Goal: Task Accomplishment & Management: Complete application form

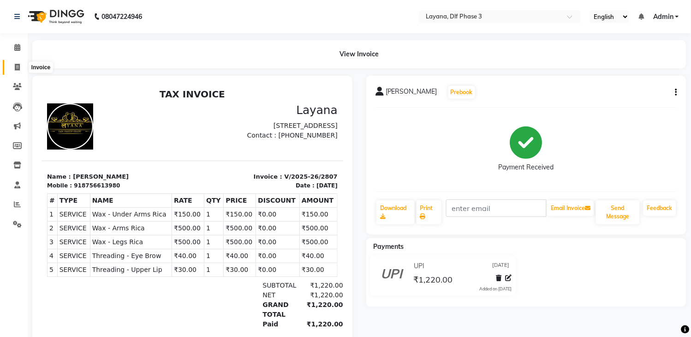
click at [15, 66] on icon at bounding box center [17, 67] width 5 height 7
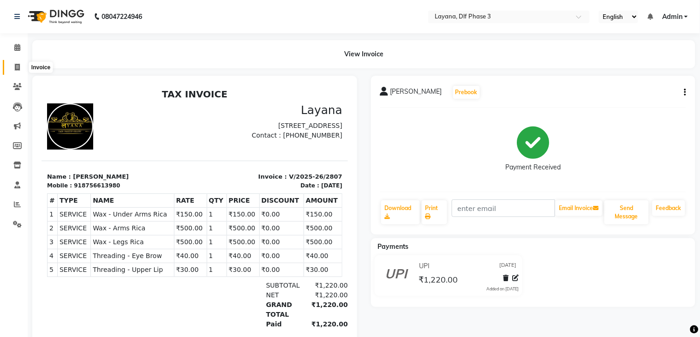
select select "6973"
select select "service"
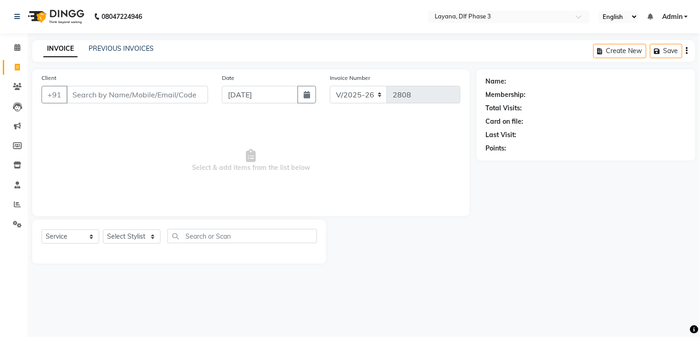
click at [82, 95] on input "Client" at bounding box center [137, 95] width 142 height 18
type input "8800217026"
click at [192, 89] on button "Add Client" at bounding box center [185, 95] width 48 height 18
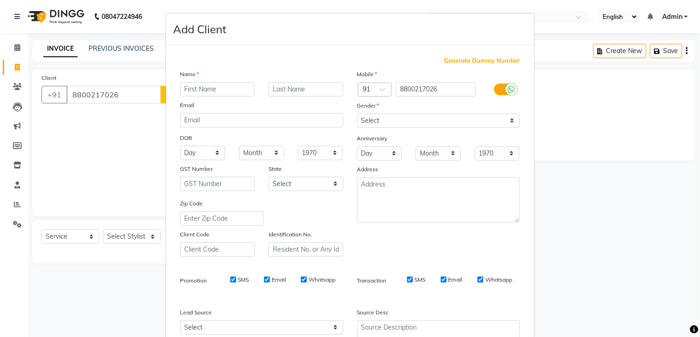
click at [220, 85] on input "text" at bounding box center [217, 89] width 75 height 14
click at [220, 85] on input "KAB" at bounding box center [217, 89] width 75 height 14
click at [220, 85] on input "KABI" at bounding box center [217, 89] width 75 height 14
click at [211, 89] on input "TA" at bounding box center [217, 89] width 75 height 14
click at [211, 89] on input "TAV" at bounding box center [217, 89] width 75 height 14
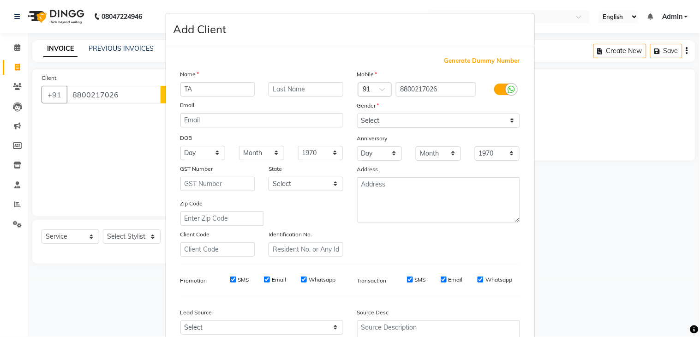
type input "T"
type input "K"
type input "[PERSON_NAME]"
click at [399, 117] on select "Select [DEMOGRAPHIC_DATA] [DEMOGRAPHIC_DATA] Other Prefer Not To Say" at bounding box center [438, 120] width 163 height 14
select select "[DEMOGRAPHIC_DATA]"
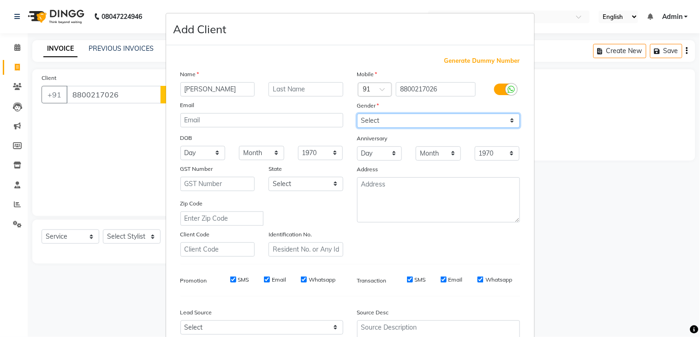
click at [357, 113] on select "Select [DEMOGRAPHIC_DATA] [DEMOGRAPHIC_DATA] Other Prefer Not To Say" at bounding box center [438, 120] width 163 height 14
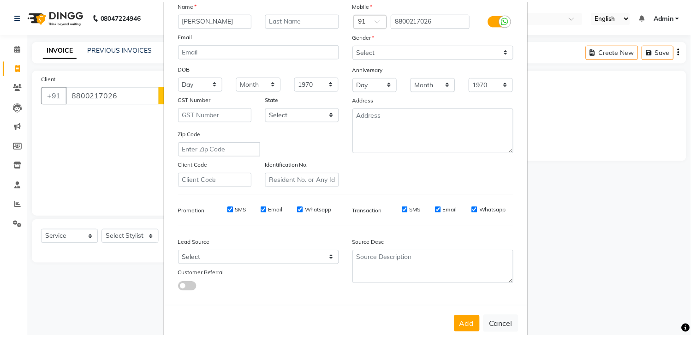
scroll to position [89, 0]
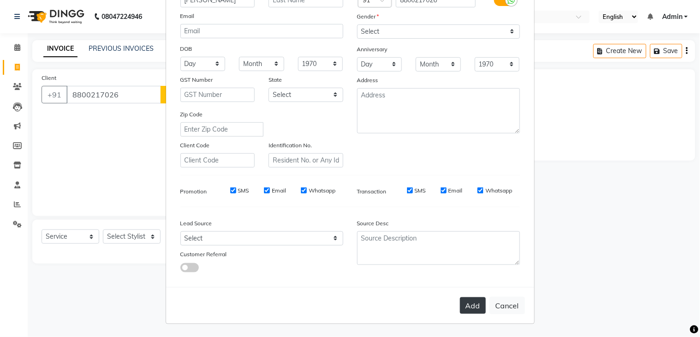
click at [466, 307] on button "Add" at bounding box center [473, 305] width 26 height 17
select select
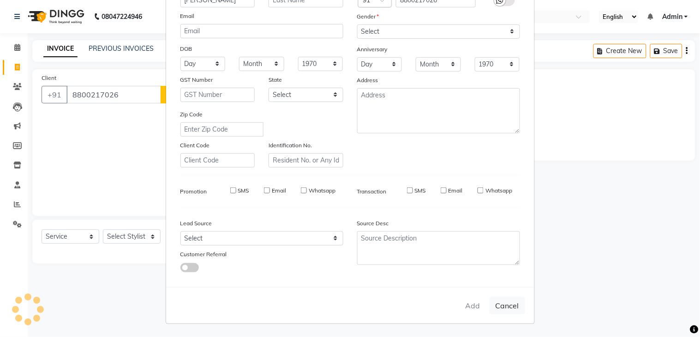
select select
checkbox input "false"
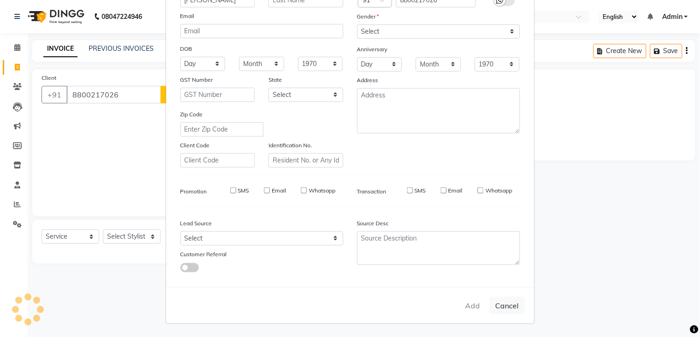
checkbox input "false"
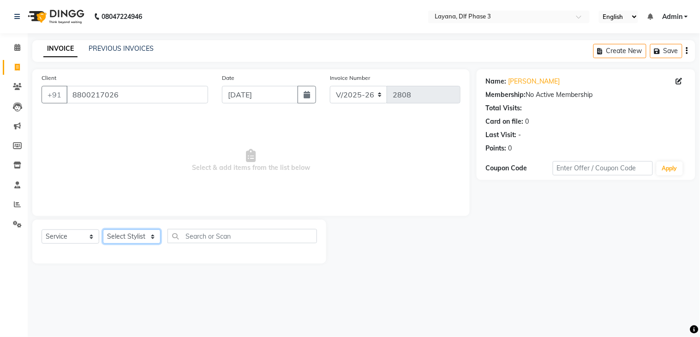
click at [130, 240] on select "Select Stylist Aakhil Attul [PERSON_NAME] [PERSON_NAME][DATE] [PERSON_NAME] [PE…" at bounding box center [132, 236] width 58 height 14
click at [103, 230] on select "Select Stylist Aakhil Attul [PERSON_NAME] [PERSON_NAME][DATE] [PERSON_NAME] [PE…" at bounding box center [132, 236] width 58 height 14
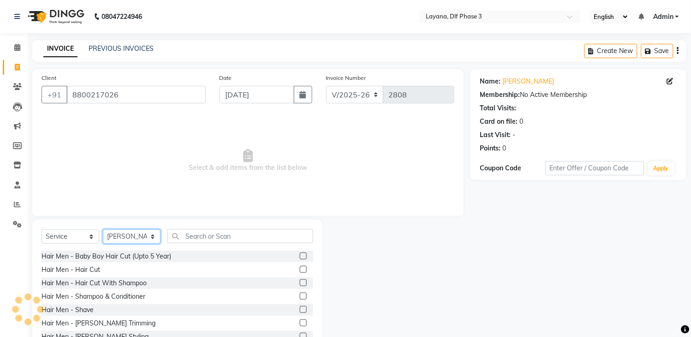
click at [144, 232] on select "Select Stylist Aakhil Attul [PERSON_NAME] [PERSON_NAME][DATE] [PERSON_NAME] [PE…" at bounding box center [132, 236] width 58 height 14
select select "57636"
click at [103, 230] on select "Select Stylist Aakhil Attul [PERSON_NAME] [PERSON_NAME][DATE] [PERSON_NAME] [PE…" at bounding box center [132, 236] width 58 height 14
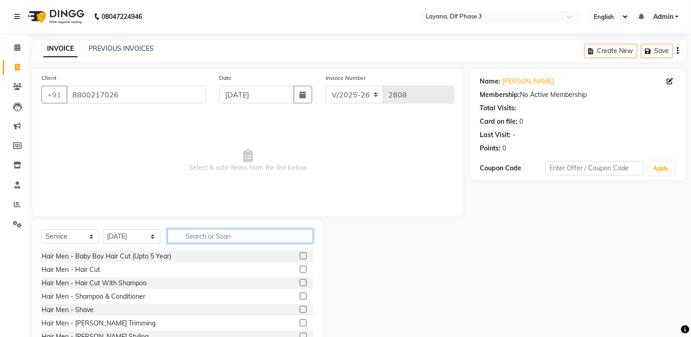
click at [214, 235] on input "text" at bounding box center [240, 236] width 146 height 14
type input "HAIR CUT"
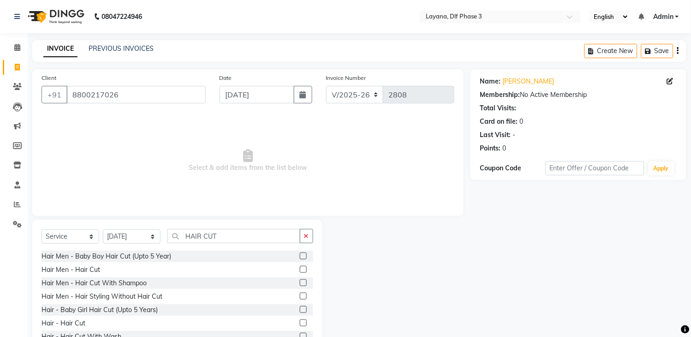
click at [300, 323] on label at bounding box center [303, 322] width 7 height 7
click at [300, 323] on input "checkbox" at bounding box center [303, 323] width 6 height 6
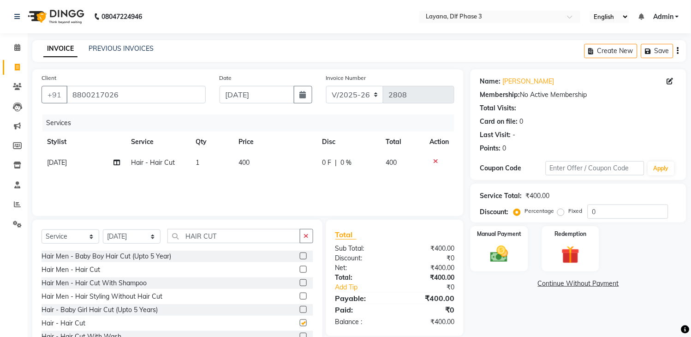
checkbox input "false"
click at [331, 167] on td "0 F | 0 %" at bounding box center [348, 162] width 64 height 21
select select "57636"
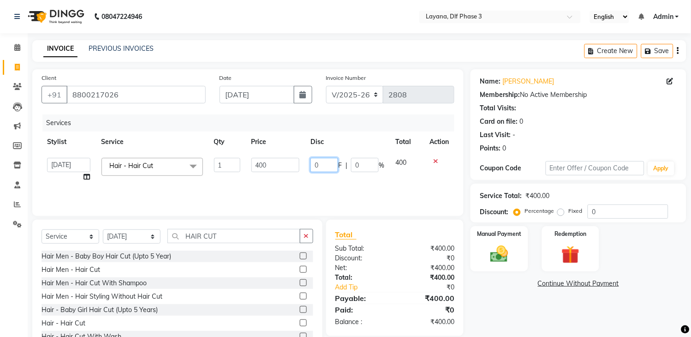
click at [328, 160] on input "0" at bounding box center [324, 165] width 28 height 14
type input "100"
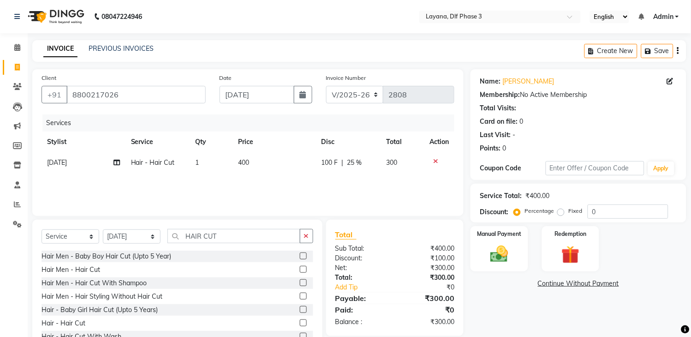
click at [342, 178] on div "Services Stylist Service Qty Price Disc Total Action [DATE] Hair - Hair Cut 1 4…" at bounding box center [248, 160] width 413 height 92
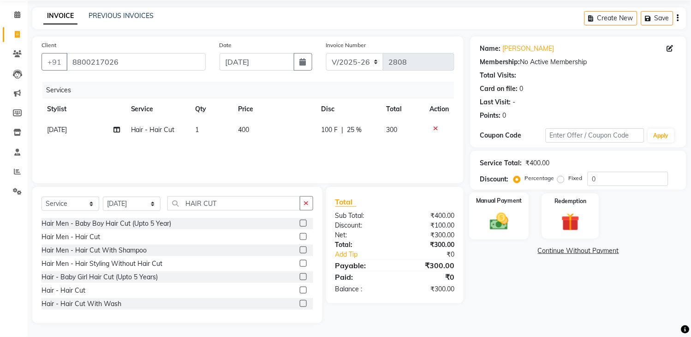
click at [491, 217] on img at bounding box center [499, 222] width 30 height 22
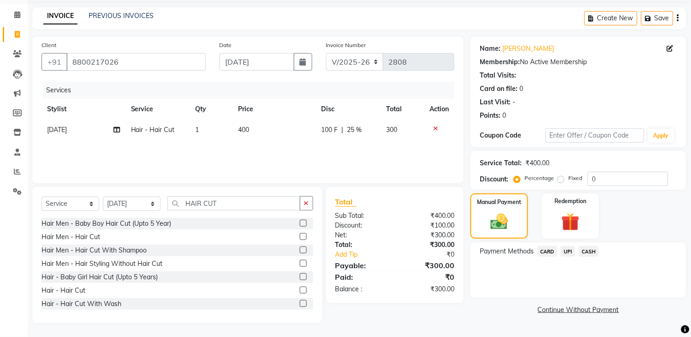
click at [569, 250] on span "UPI" at bounding box center [568, 251] width 14 height 11
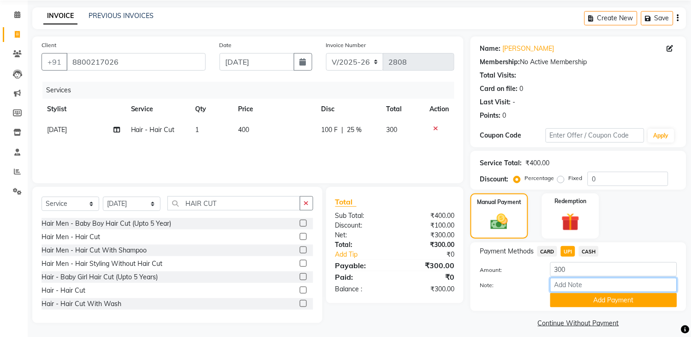
click at [593, 282] on input "Note:" at bounding box center [613, 285] width 127 height 14
type input "100 tip"
click at [593, 300] on button "Add Payment" at bounding box center [613, 300] width 127 height 14
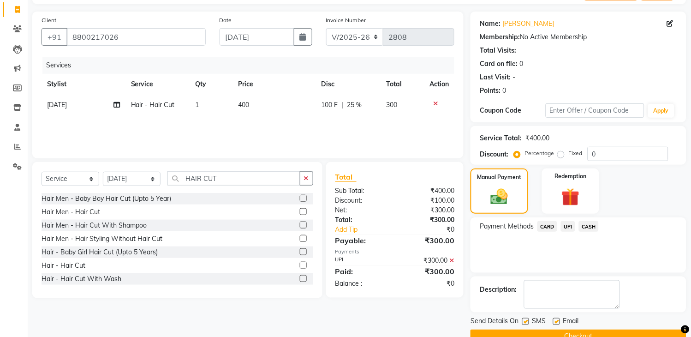
scroll to position [78, 0]
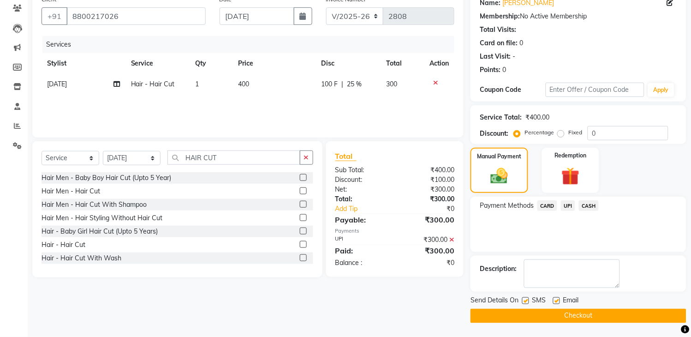
click at [586, 314] on button "Checkout" at bounding box center [579, 316] width 216 height 14
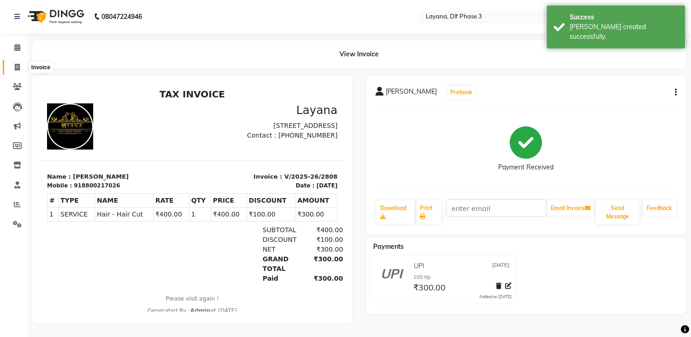
click at [15, 68] on icon at bounding box center [17, 67] width 5 height 7
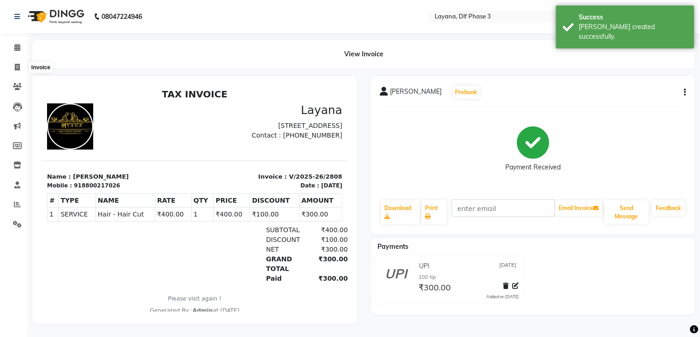
select select "service"
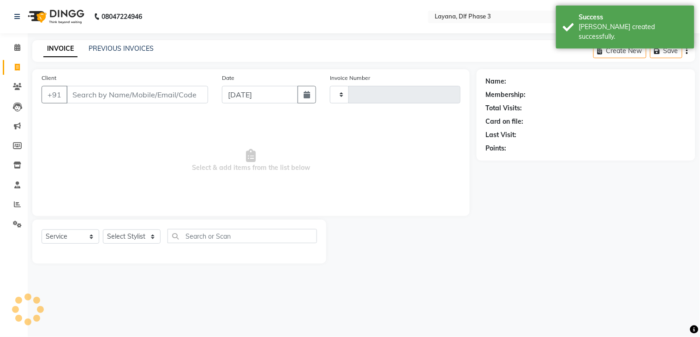
type input "2809"
select select "6973"
drag, startPoint x: 107, startPoint y: 93, endPoint x: 104, endPoint y: 89, distance: 4.7
click at [104, 89] on input "Client" at bounding box center [137, 95] width 142 height 18
